Goal: Communication & Community: Answer question/provide support

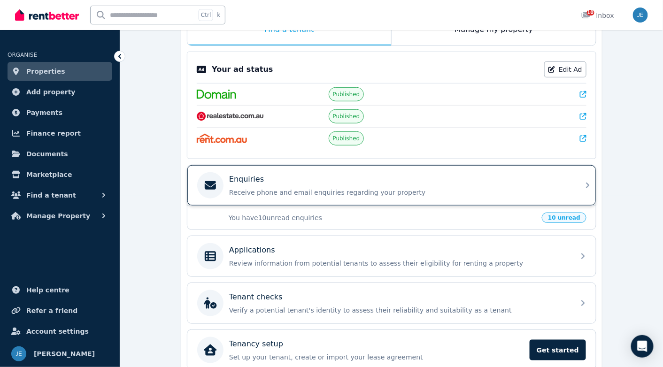
scroll to position [188, 0]
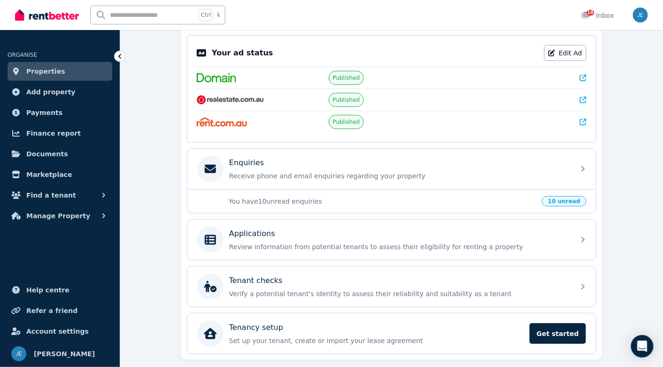
click at [305, 197] on p "You have 10 unread enquiries" at bounding box center [383, 201] width 308 height 9
click at [564, 197] on span "10 unread" at bounding box center [564, 201] width 45 height 10
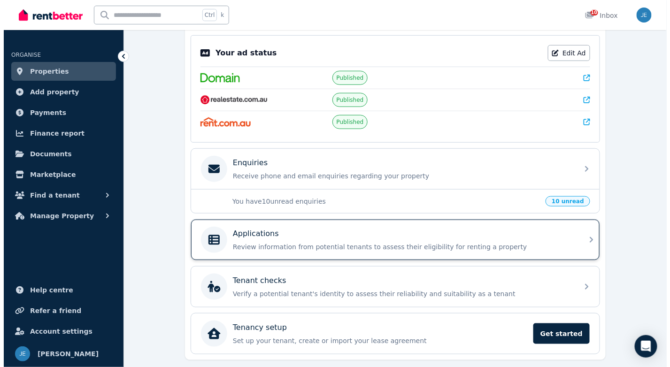
scroll to position [0, 0]
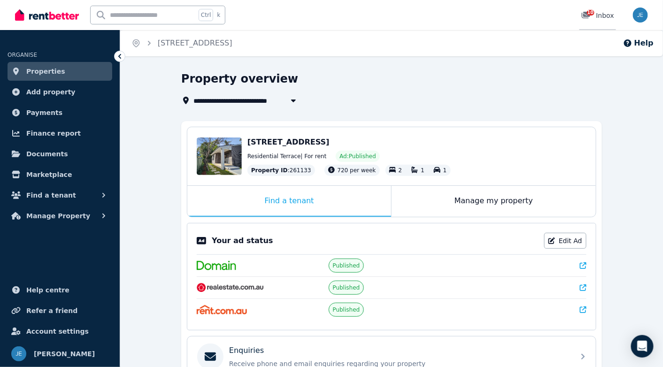
click at [595, 17] on div "10" at bounding box center [588, 15] width 15 height 9
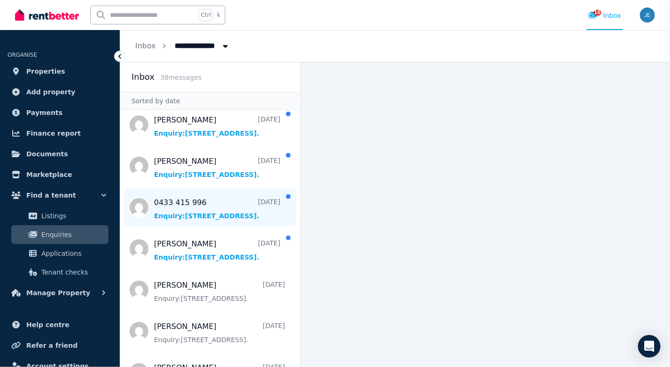
scroll to position [282, 0]
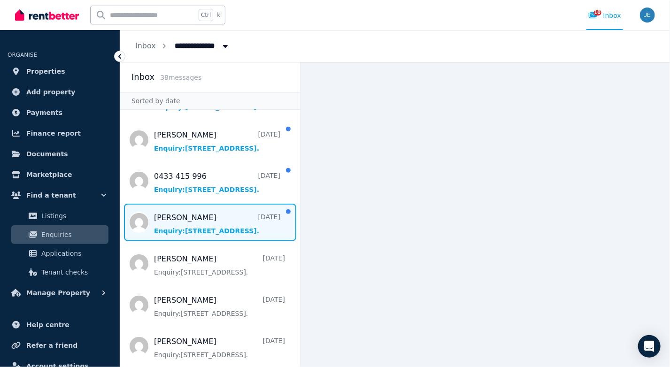
click at [205, 220] on span "Message list" at bounding box center [210, 223] width 180 height 38
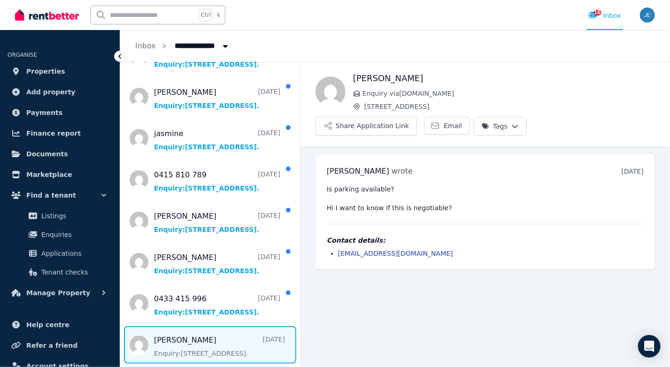
scroll to position [188, 0]
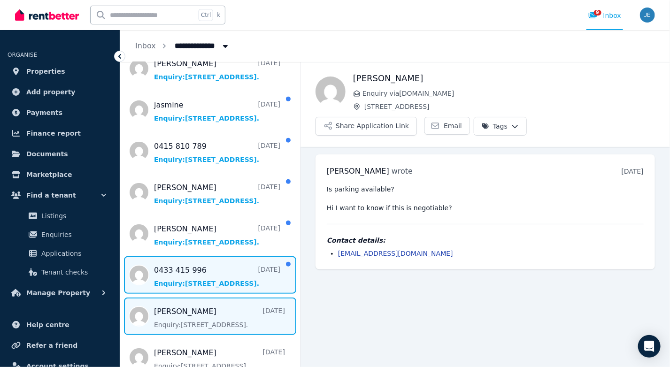
click at [201, 274] on span "Message list" at bounding box center [210, 275] width 180 height 38
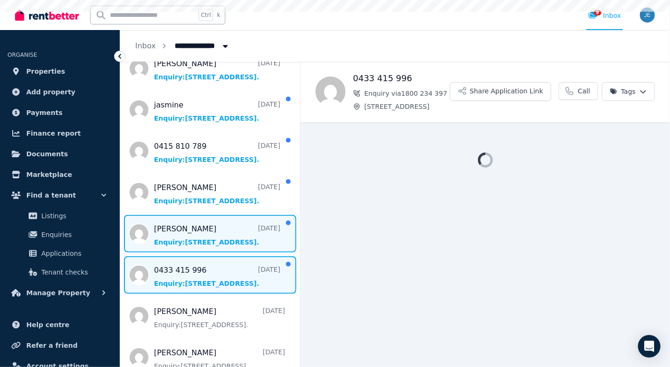
click at [206, 230] on span "Message list" at bounding box center [210, 234] width 180 height 38
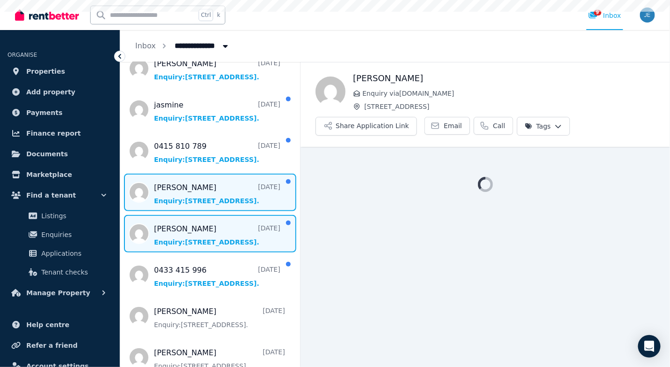
click at [196, 187] on span "Message list" at bounding box center [210, 193] width 180 height 38
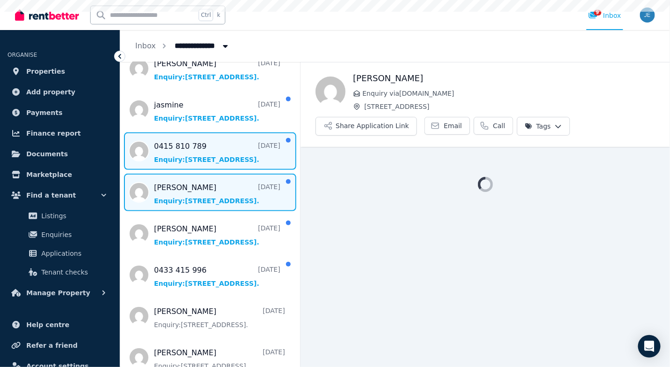
click at [202, 154] on span "Message list" at bounding box center [210, 151] width 180 height 38
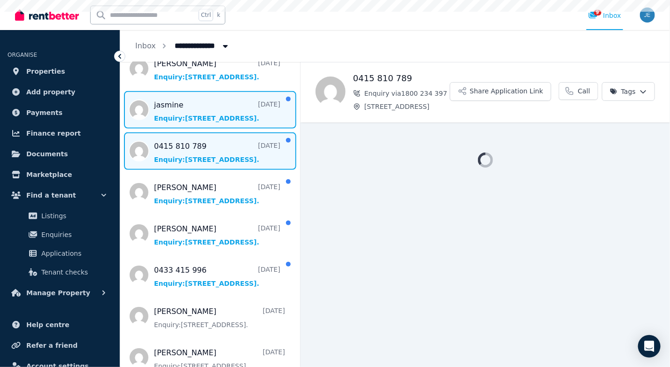
click at [208, 115] on span "Message list" at bounding box center [210, 110] width 180 height 38
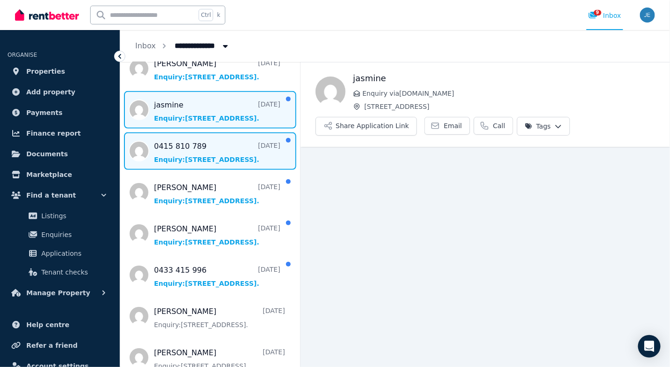
click at [205, 155] on span "Message list" at bounding box center [210, 151] width 180 height 38
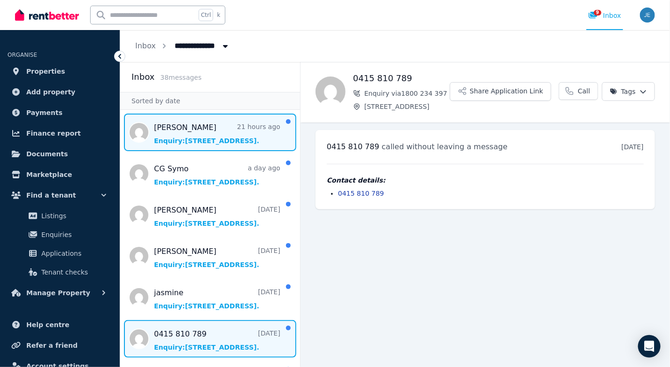
click at [204, 139] on span "Message list" at bounding box center [210, 133] width 180 height 38
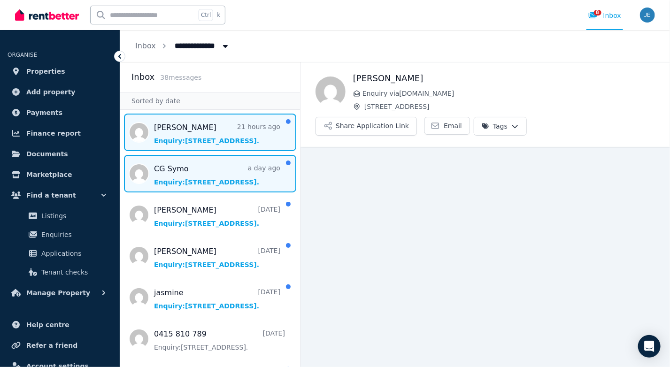
click at [203, 166] on span "Message list" at bounding box center [210, 174] width 180 height 38
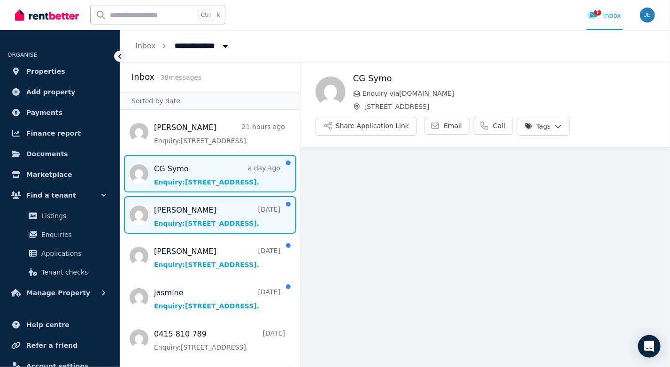
click at [199, 208] on span "Message list" at bounding box center [210, 215] width 180 height 38
click at [209, 175] on span "Message list" at bounding box center [210, 174] width 180 height 38
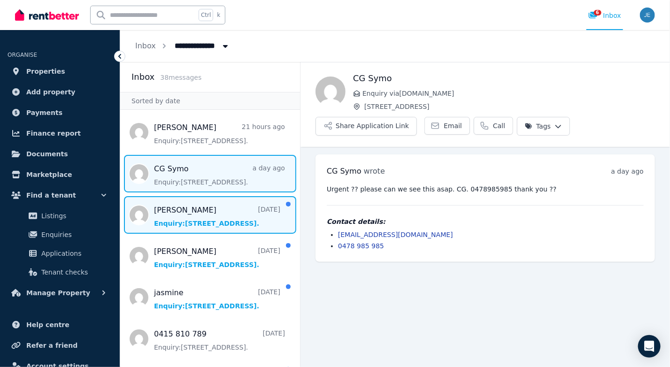
click at [195, 225] on span "Message list" at bounding box center [210, 215] width 180 height 38
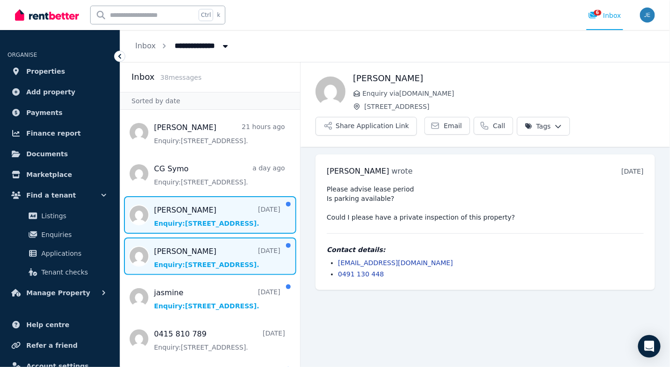
click at [188, 255] on span "Message list" at bounding box center [210, 257] width 180 height 38
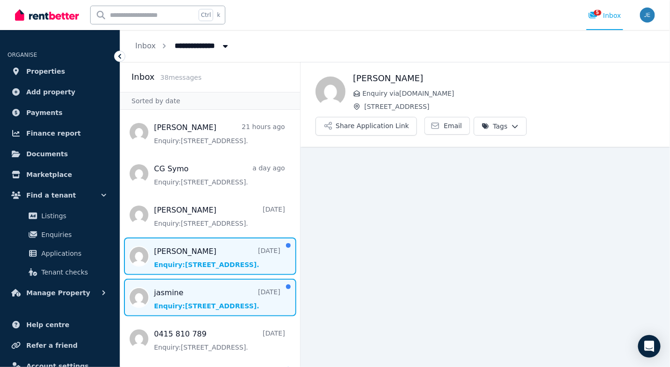
click at [190, 298] on span "Message list" at bounding box center [210, 298] width 180 height 38
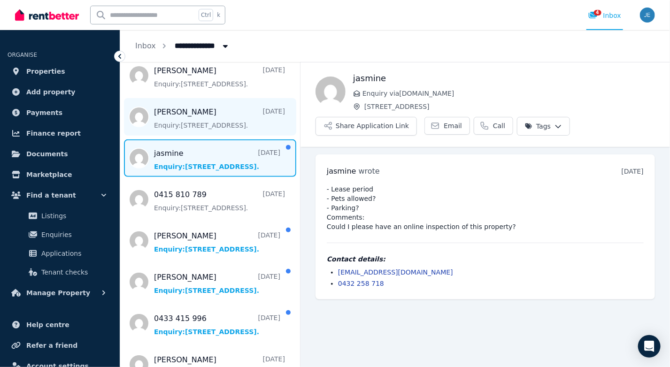
scroll to position [141, 0]
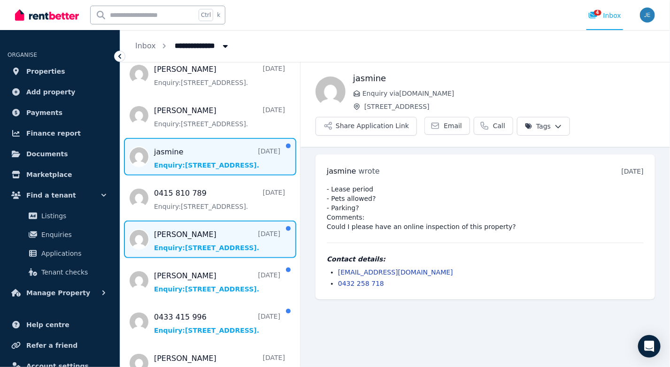
click at [208, 231] on span "Message list" at bounding box center [210, 240] width 180 height 38
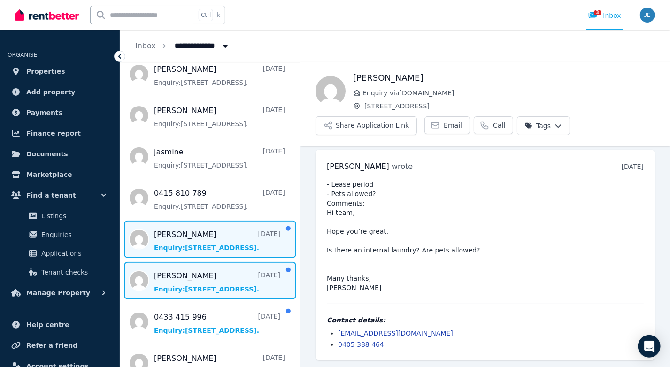
click at [201, 277] on span "Message list" at bounding box center [210, 281] width 180 height 38
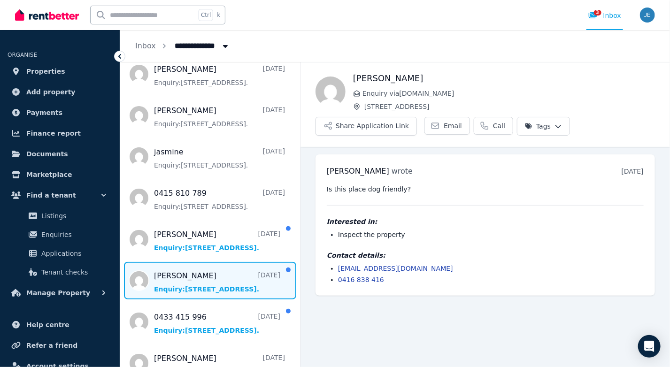
scroll to position [235, 0]
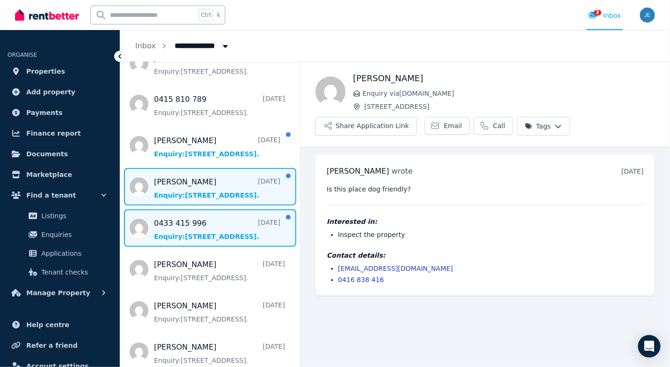
click at [205, 217] on span "Message list" at bounding box center [210, 228] width 180 height 38
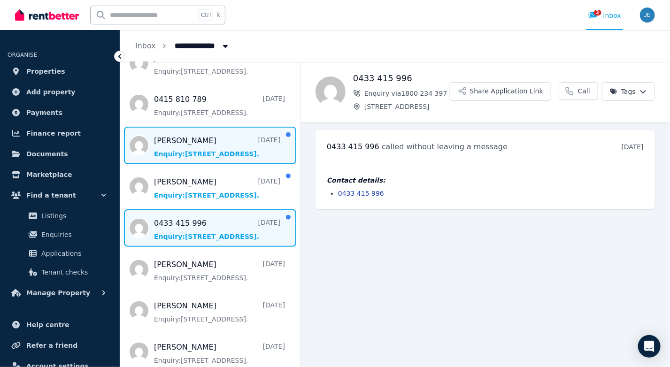
click at [209, 150] on span "Message list" at bounding box center [210, 146] width 180 height 38
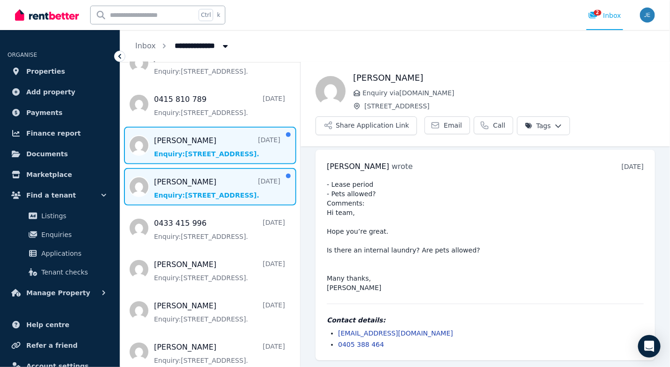
click at [202, 189] on span "Message list" at bounding box center [210, 187] width 180 height 38
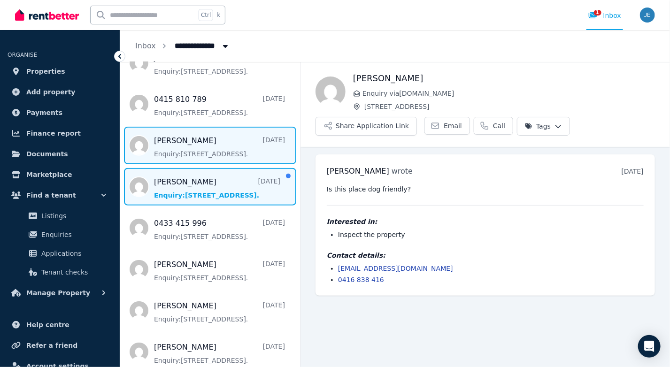
click at [204, 145] on span "Message list" at bounding box center [210, 146] width 180 height 38
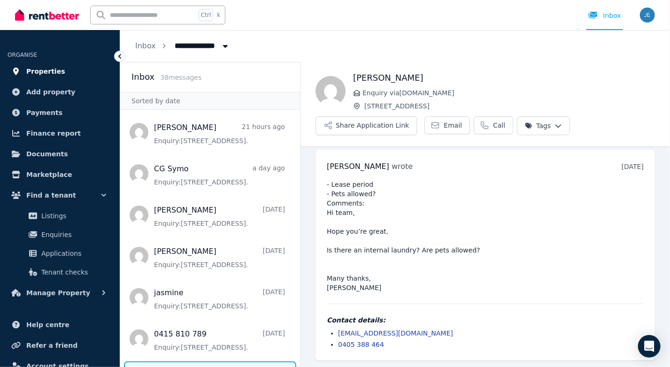
click at [61, 73] on link "Properties" at bounding box center [60, 71] width 105 height 19
